Goal: Book appointment/travel/reservation

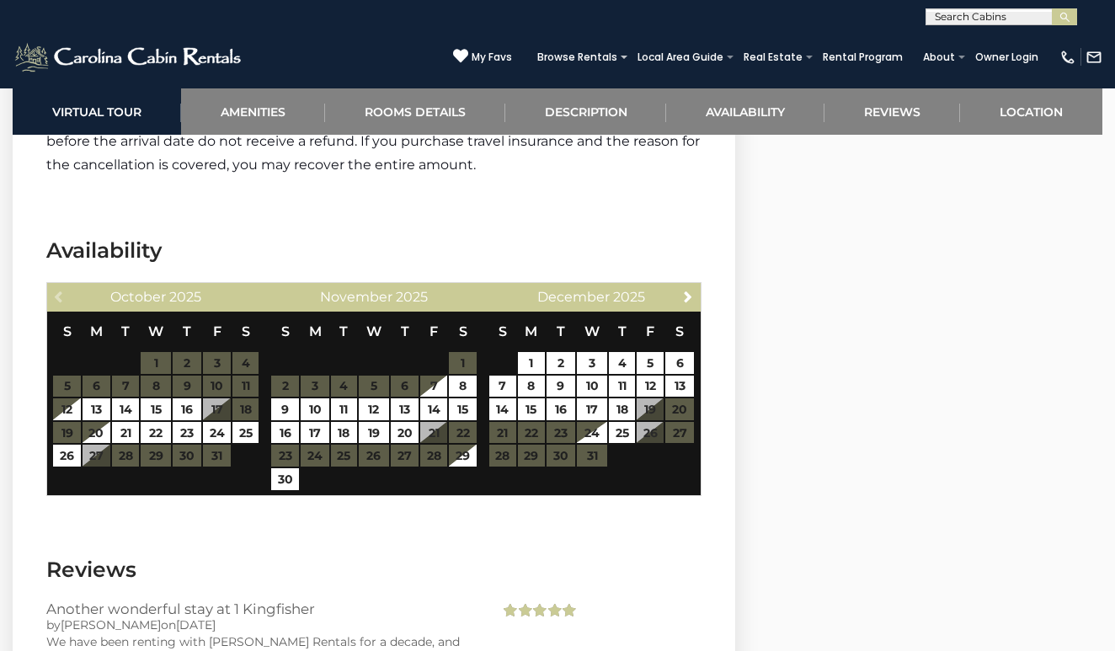
scroll to position [3145, 0]
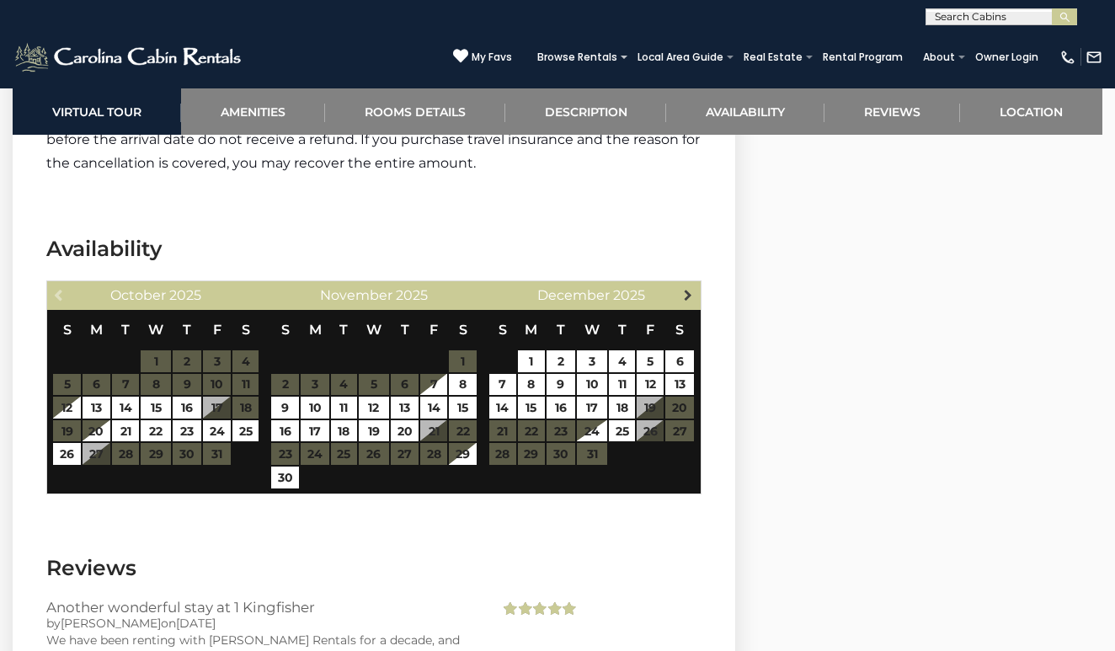
click at [692, 299] on span "Next" at bounding box center [688, 294] width 13 height 13
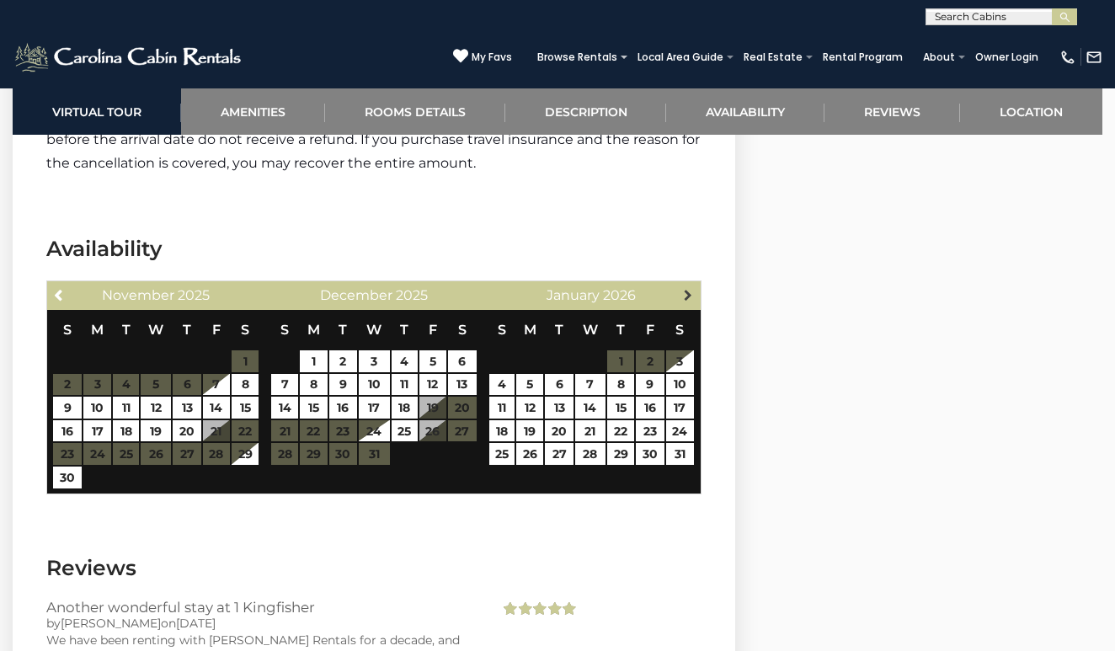
click at [692, 299] on span "Next" at bounding box center [688, 294] width 13 height 13
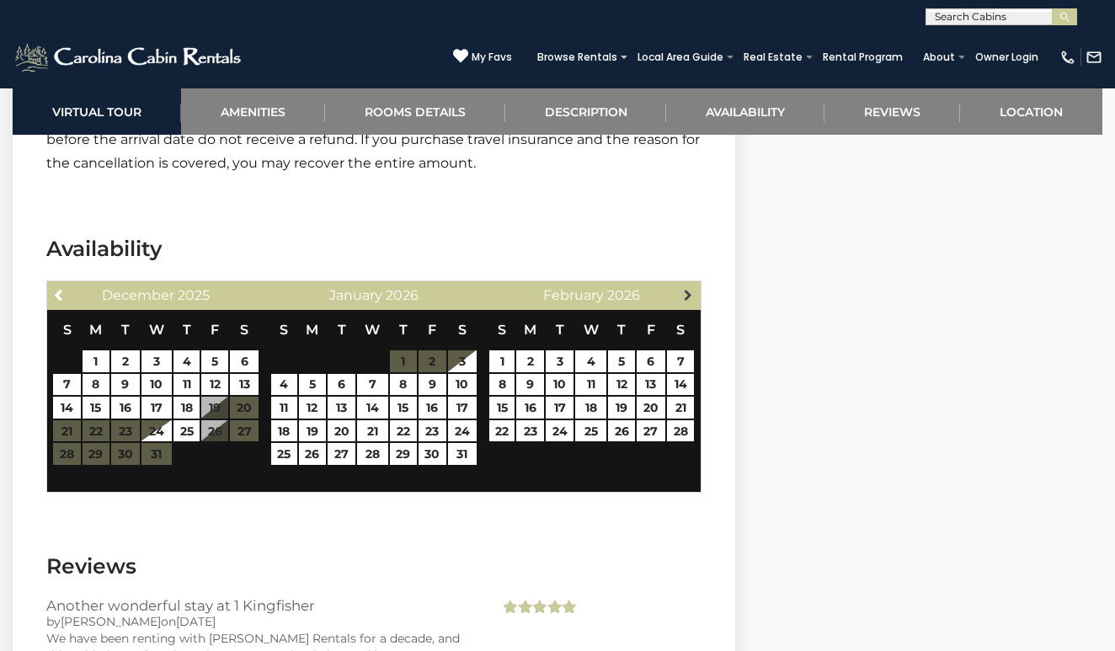
click at [692, 299] on span "Next" at bounding box center [688, 294] width 13 height 13
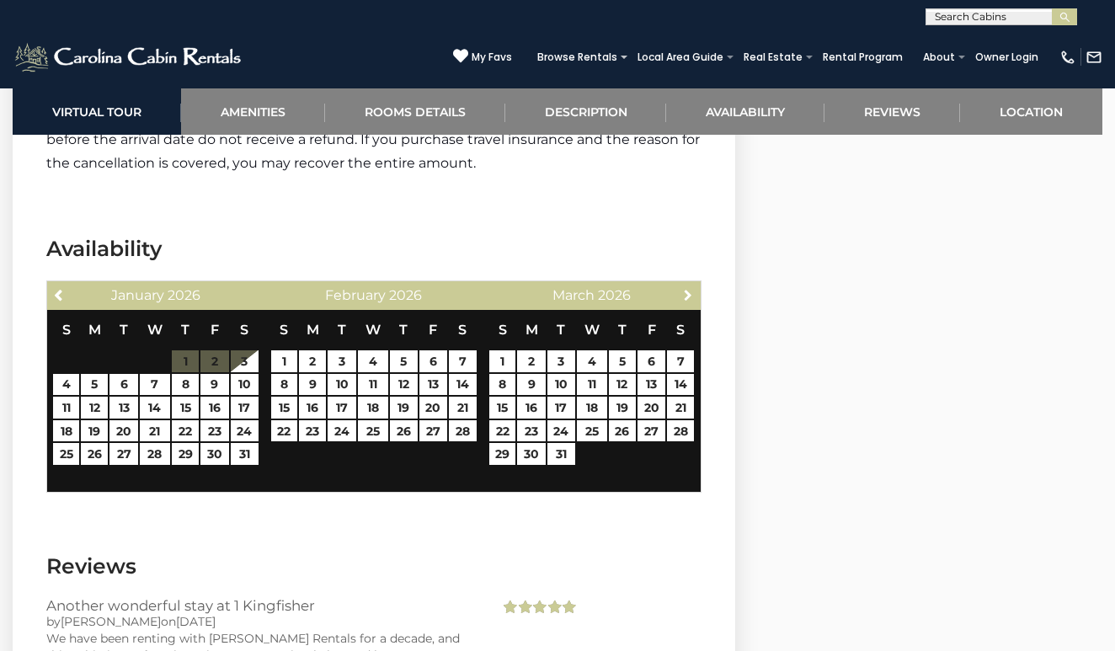
click at [692, 299] on span "Next" at bounding box center [688, 294] width 13 height 13
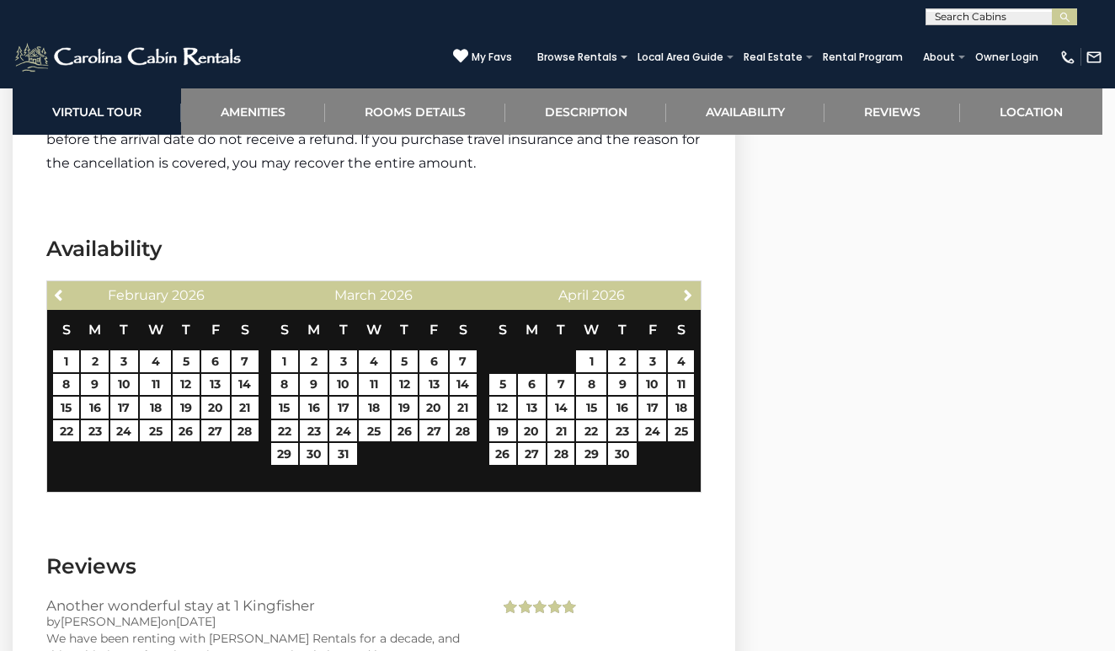
click at [692, 299] on span "Next" at bounding box center [688, 294] width 13 height 13
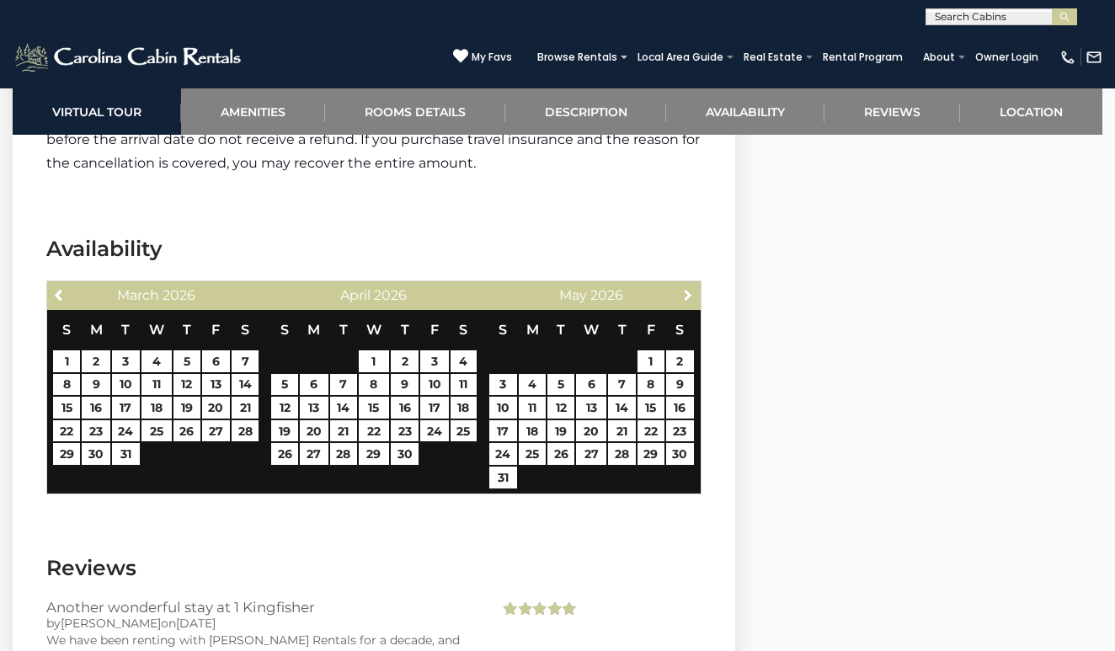
click at [692, 299] on span "Next" at bounding box center [688, 294] width 13 height 13
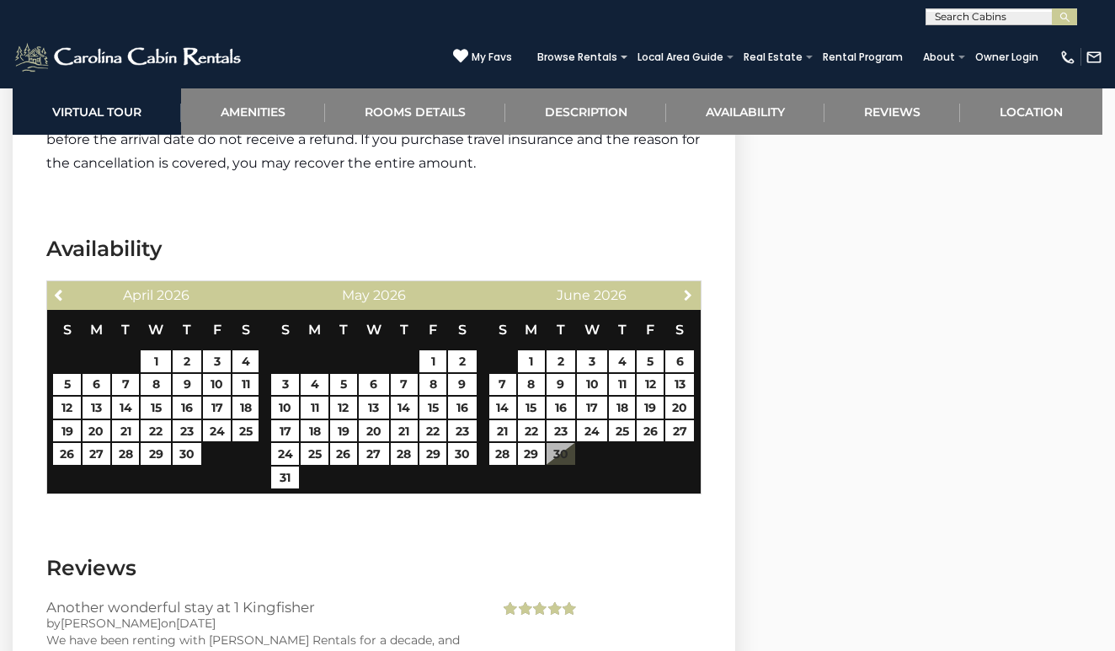
click at [692, 299] on span "Next" at bounding box center [688, 294] width 13 height 13
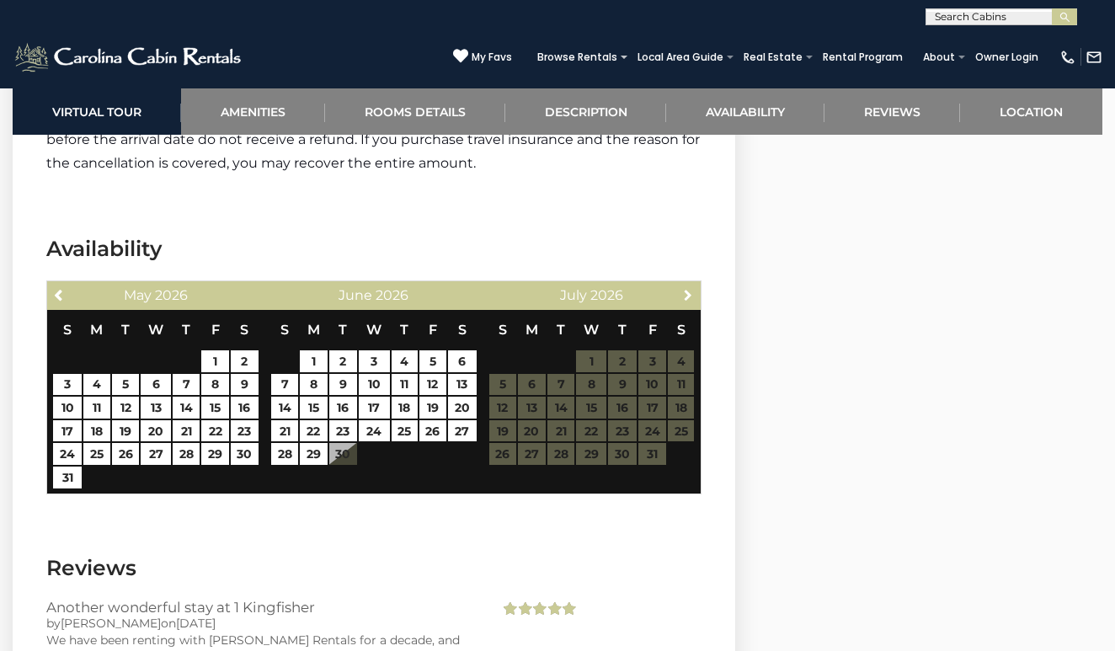
click at [692, 299] on span "Next" at bounding box center [688, 294] width 13 height 13
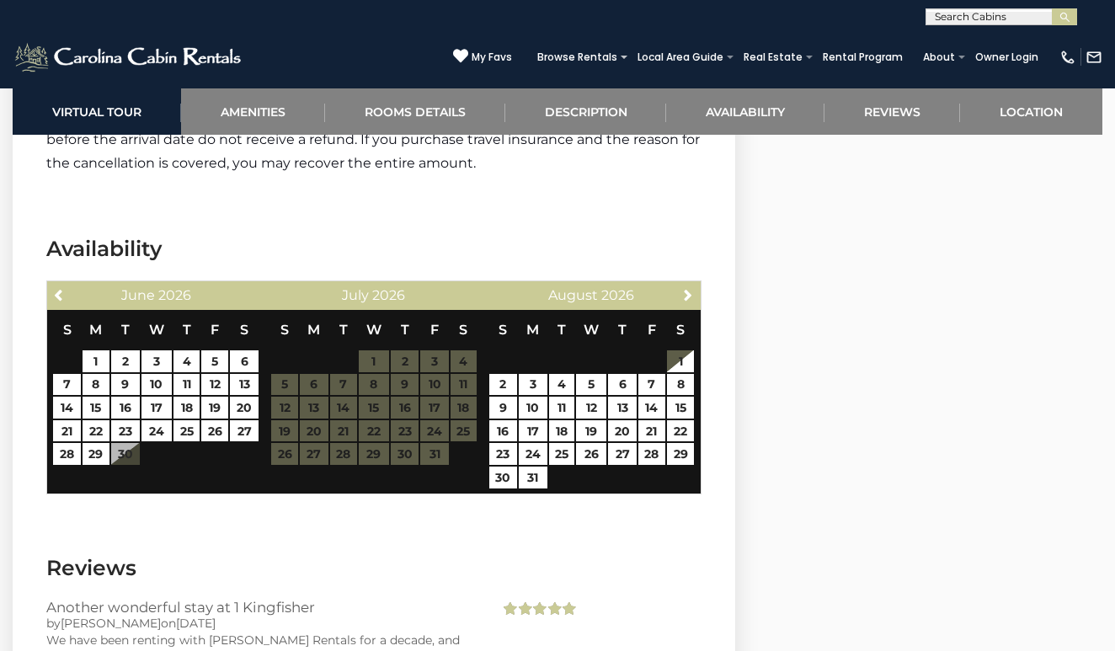
click at [692, 299] on span "Next" at bounding box center [688, 294] width 13 height 13
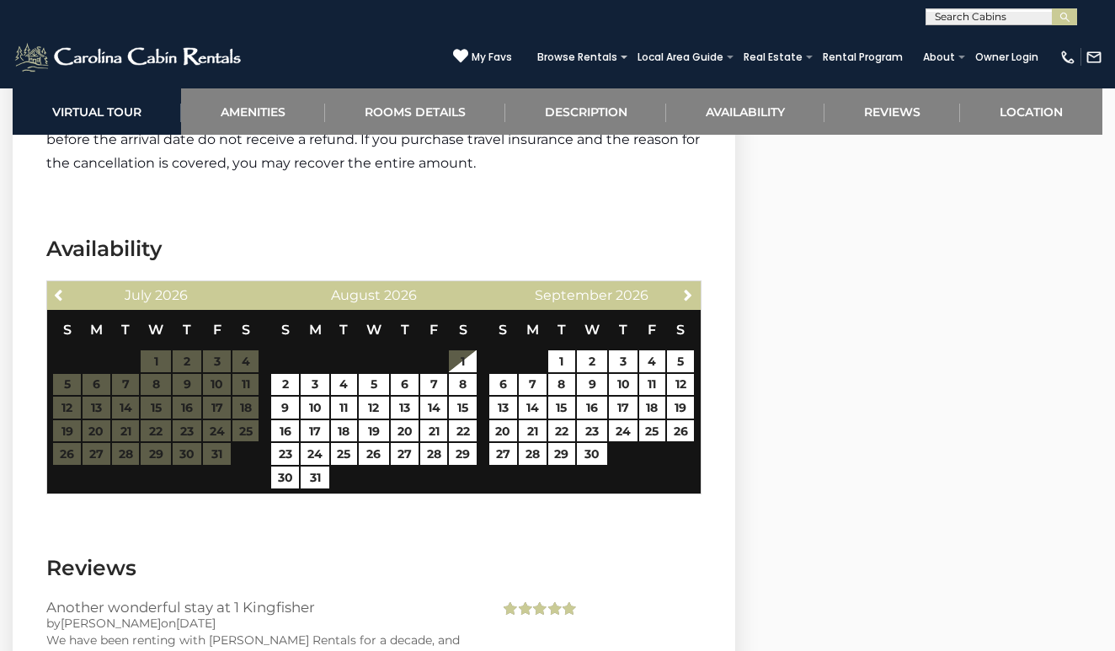
click at [692, 299] on span "Next" at bounding box center [688, 294] width 13 height 13
